Goal: Information Seeking & Learning: Learn about a topic

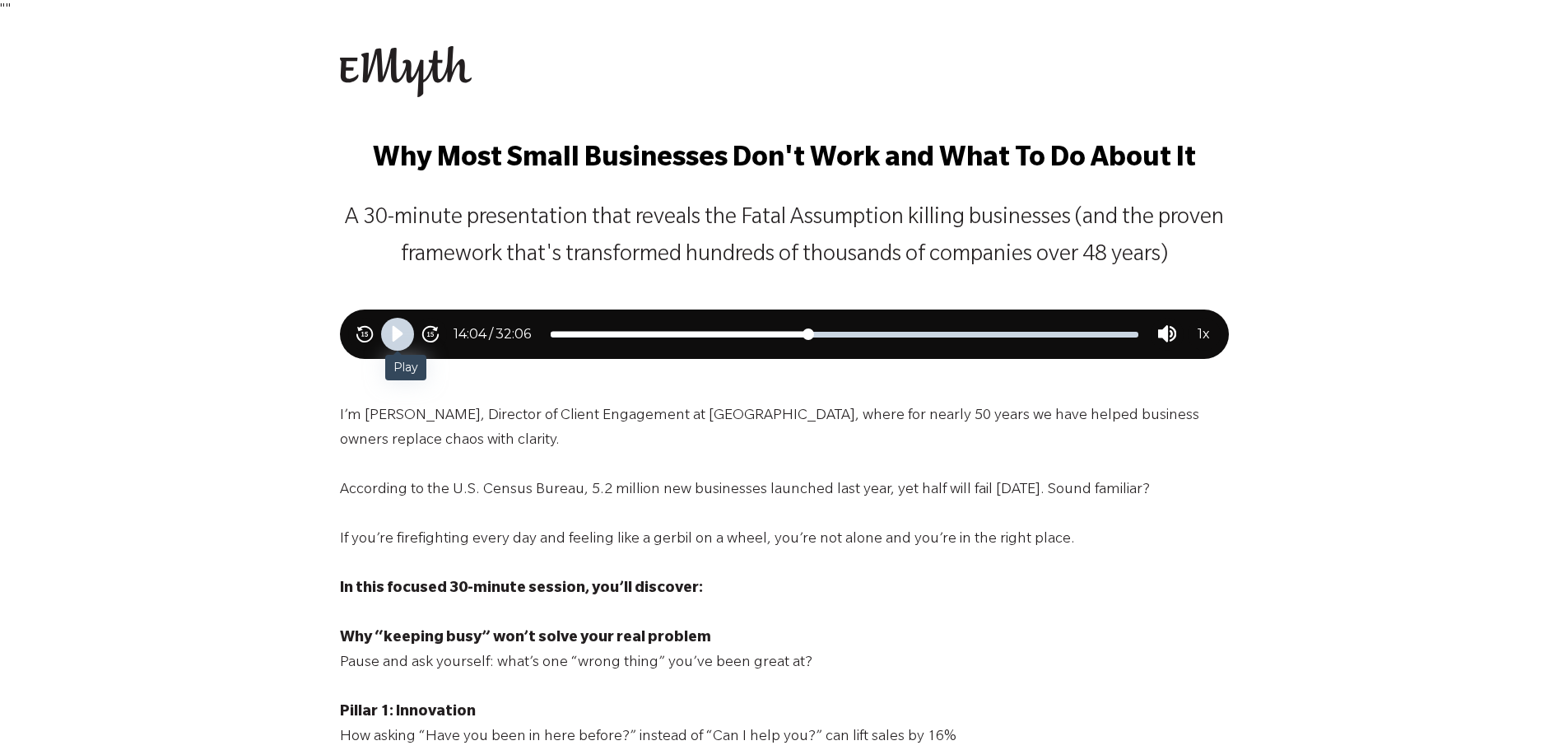
click at [400, 336] on icon "Play" at bounding box center [396, 334] width 11 height 16
click at [370, 339] on icon "Skip backward 15 seconds" at bounding box center [365, 335] width 18 height 18
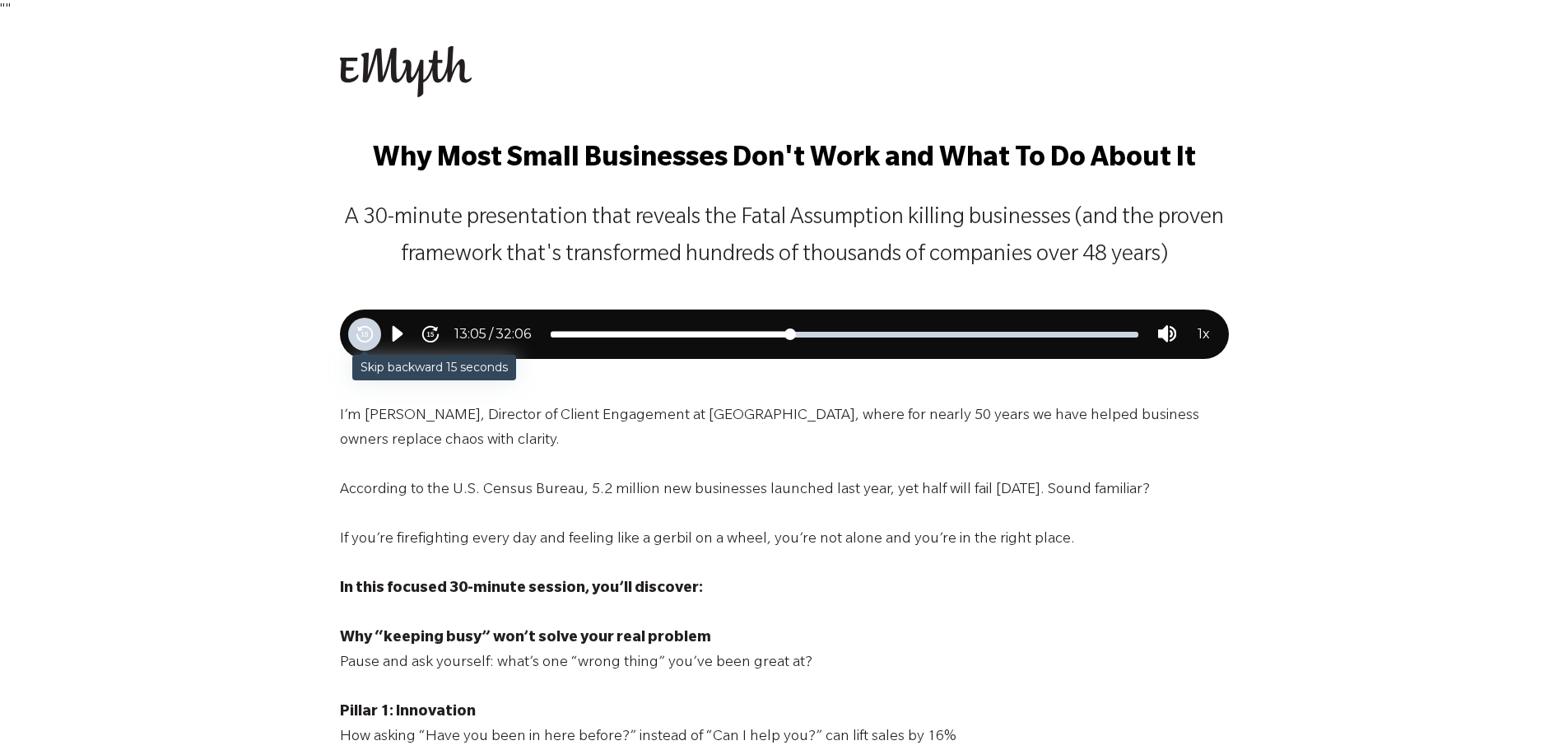
click at [370, 339] on icon "Skip backward 15 seconds" at bounding box center [365, 335] width 18 height 18
click at [370, 335] on icon "Skip backward 15 seconds" at bounding box center [365, 335] width 18 height 18
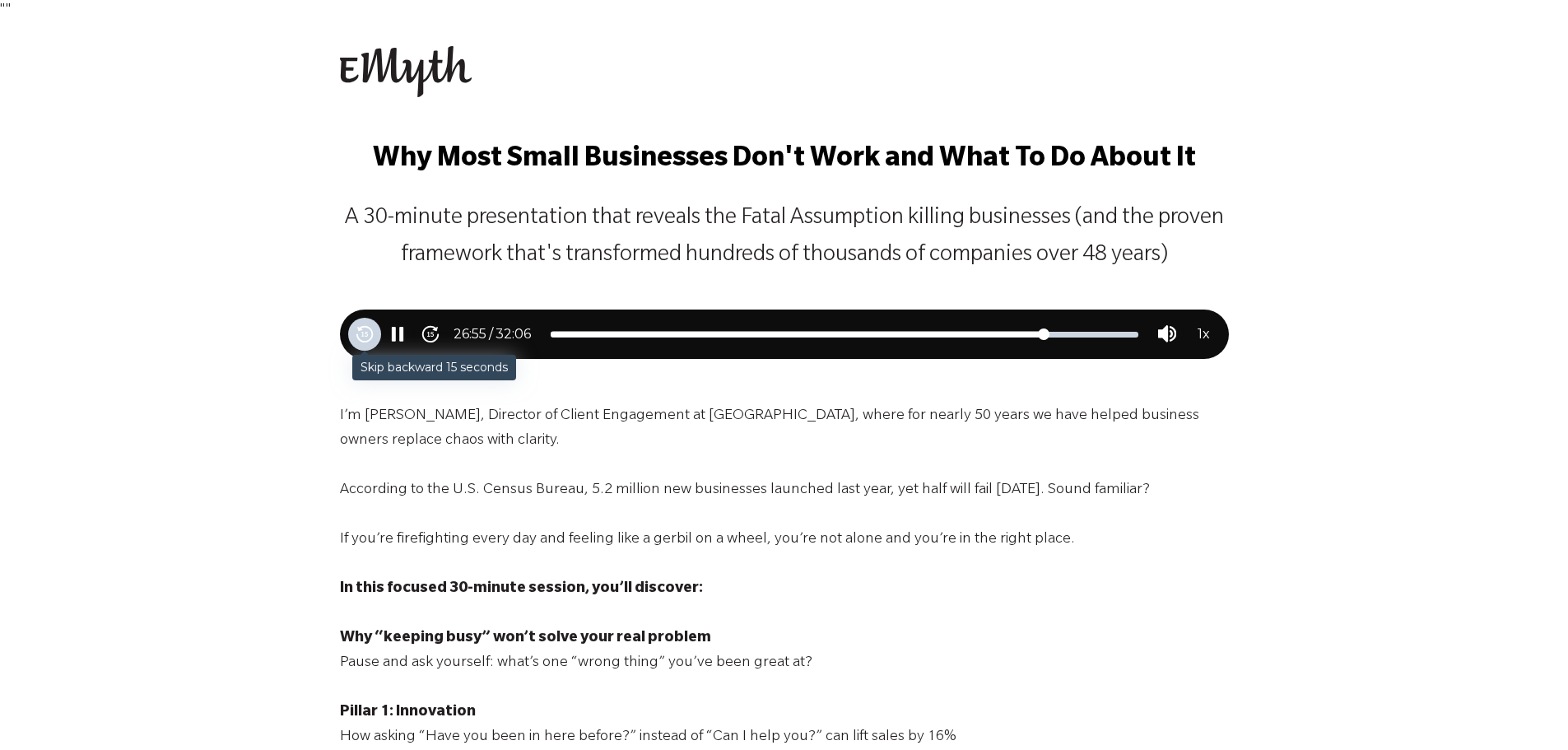
click at [367, 336] on icon "Skip backward 15 seconds" at bounding box center [365, 335] width 18 height 18
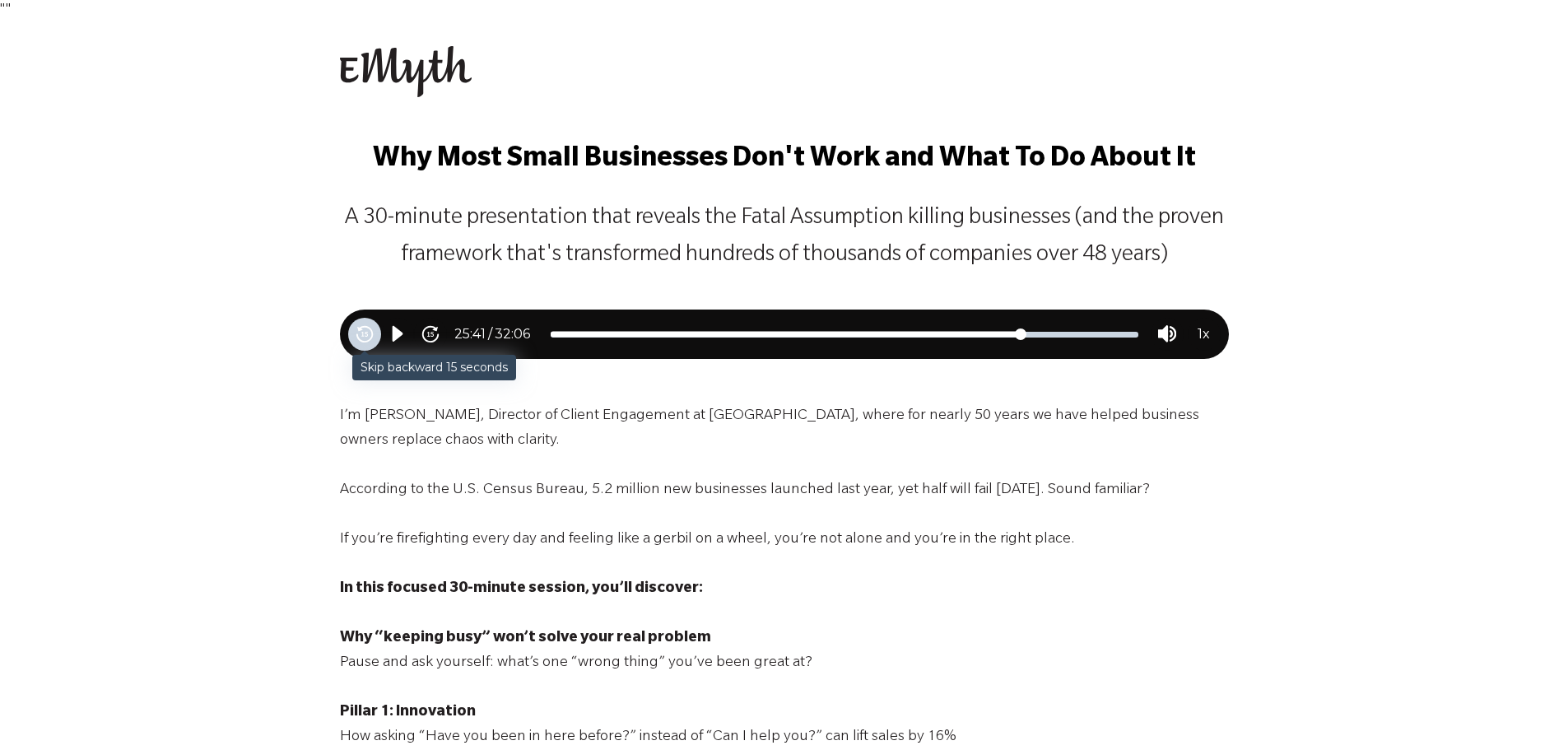
click at [367, 336] on icon "Skip backward 15 seconds" at bounding box center [365, 335] width 18 height 18
